Goal: Navigation & Orientation: Find specific page/section

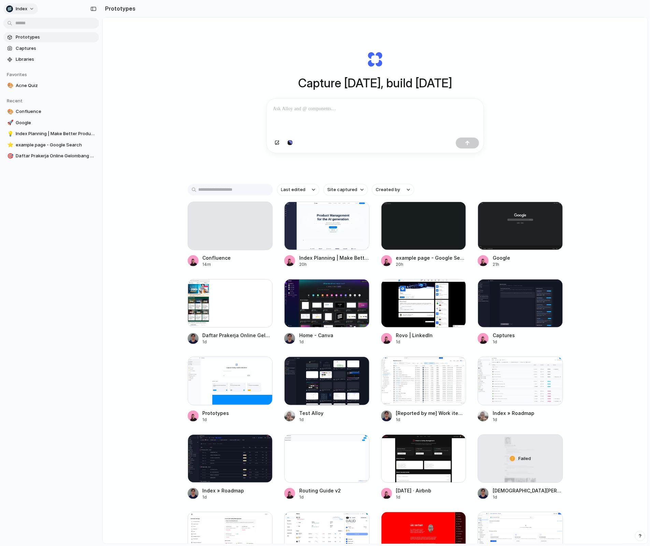
click at [26, 10] on span "Index" at bounding box center [22, 8] width 12 height 7
click at [26, 28] on li "Settings" at bounding box center [33, 24] width 57 height 11
click at [25, 13] on button "Index" at bounding box center [20, 8] width 34 height 11
click at [36, 27] on li "Settings" at bounding box center [33, 24] width 57 height 11
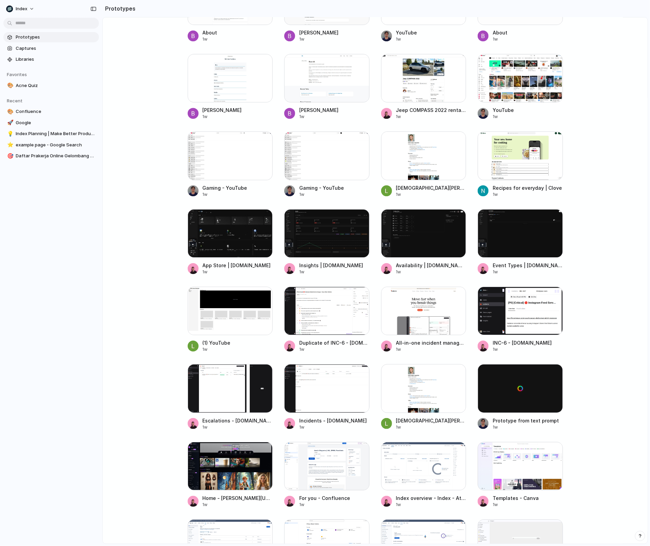
scroll to position [2091, 0]
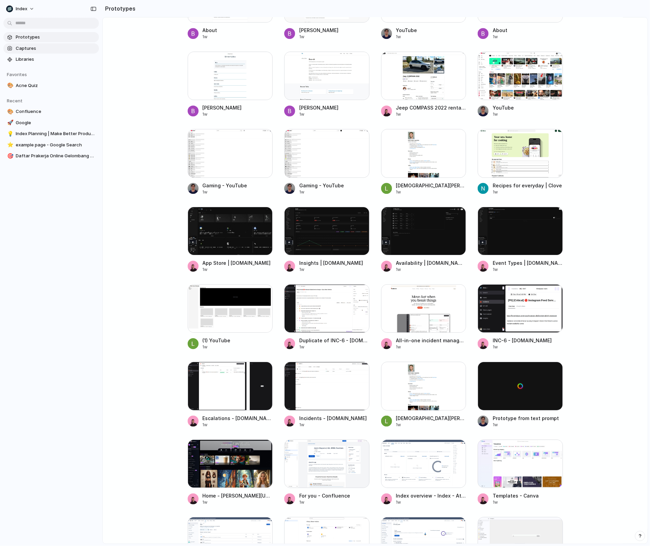
click at [46, 47] on span "Captures" at bounding box center [56, 48] width 81 height 7
